Goal: Download file/media

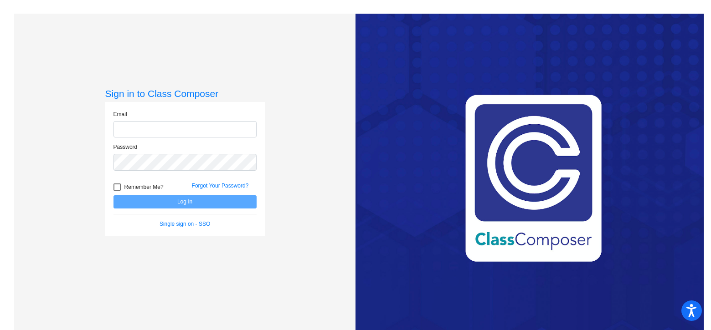
type input "[EMAIL_ADDRESS][DOMAIN_NAME]"
click at [172, 202] on button "Log In" at bounding box center [184, 201] width 143 height 13
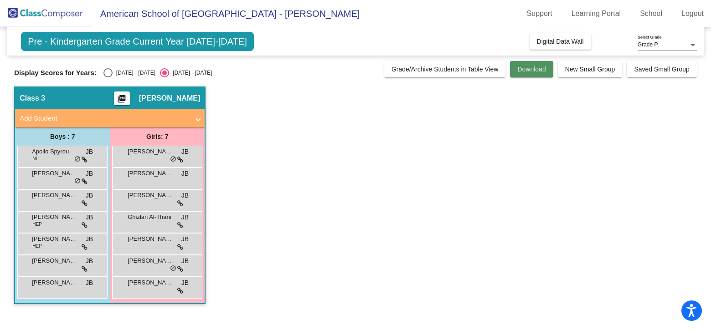
click at [530, 68] on span "Download" at bounding box center [531, 69] width 28 height 7
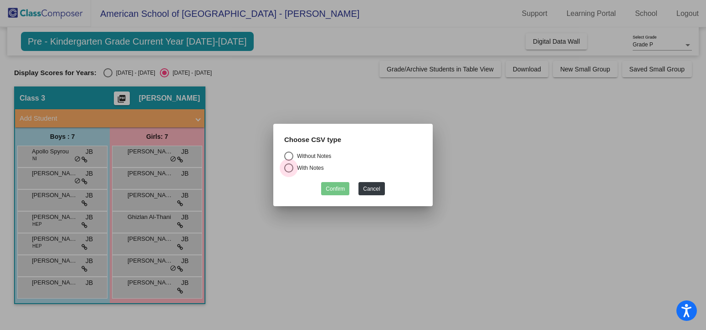
click at [291, 168] on div "Select an option" at bounding box center [288, 168] width 9 height 9
click at [289, 173] on input "With Notes" at bounding box center [288, 173] width 0 height 0
radio input "true"
click at [333, 190] on button "Confirm" at bounding box center [335, 188] width 28 height 13
